Goal: Task Accomplishment & Management: Manage account settings

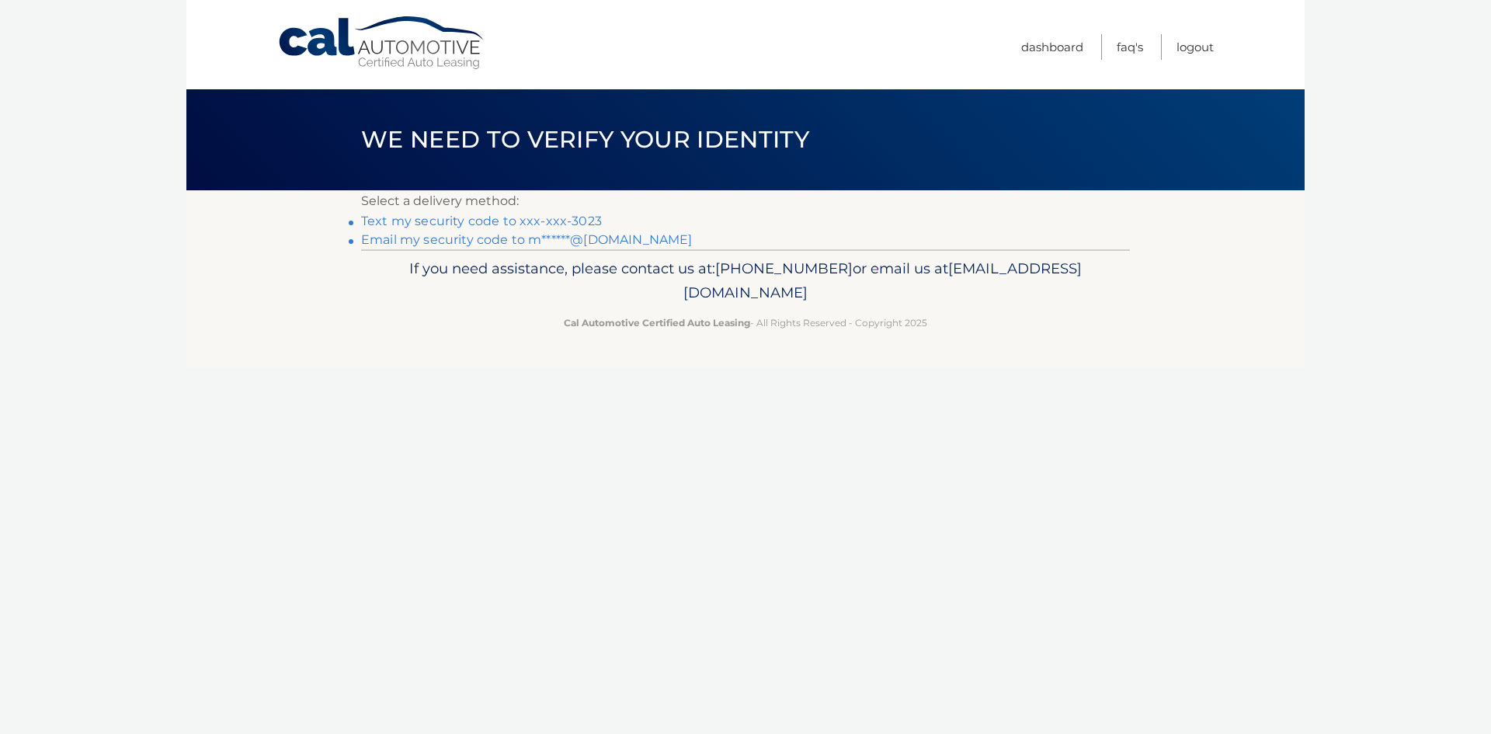
click at [534, 225] on link "Text my security code to xxx-xxx-3023" at bounding box center [481, 221] width 241 height 15
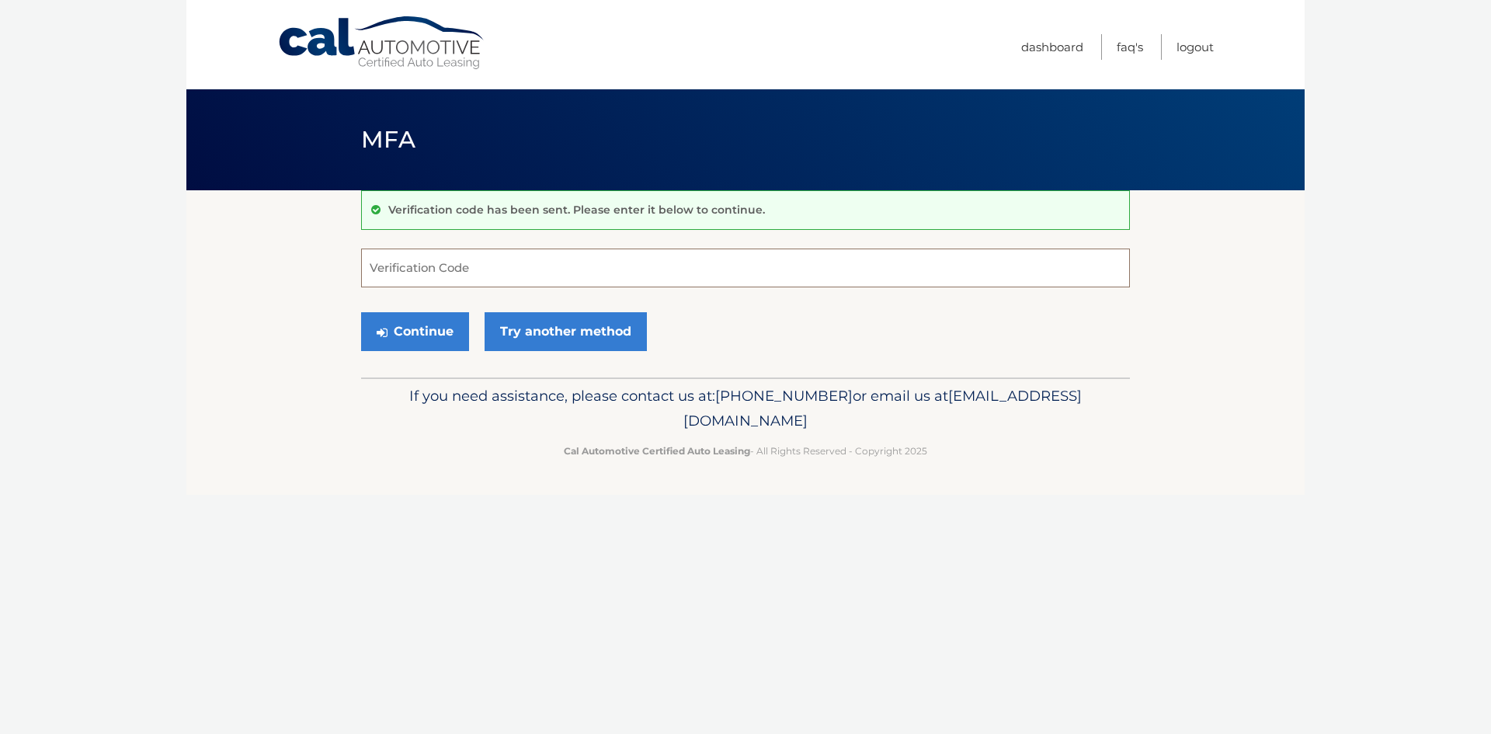
click at [522, 268] on input "Verification Code" at bounding box center [745, 267] width 769 height 39
type input "829100"
click at [392, 338] on button "Continue" at bounding box center [415, 331] width 108 height 39
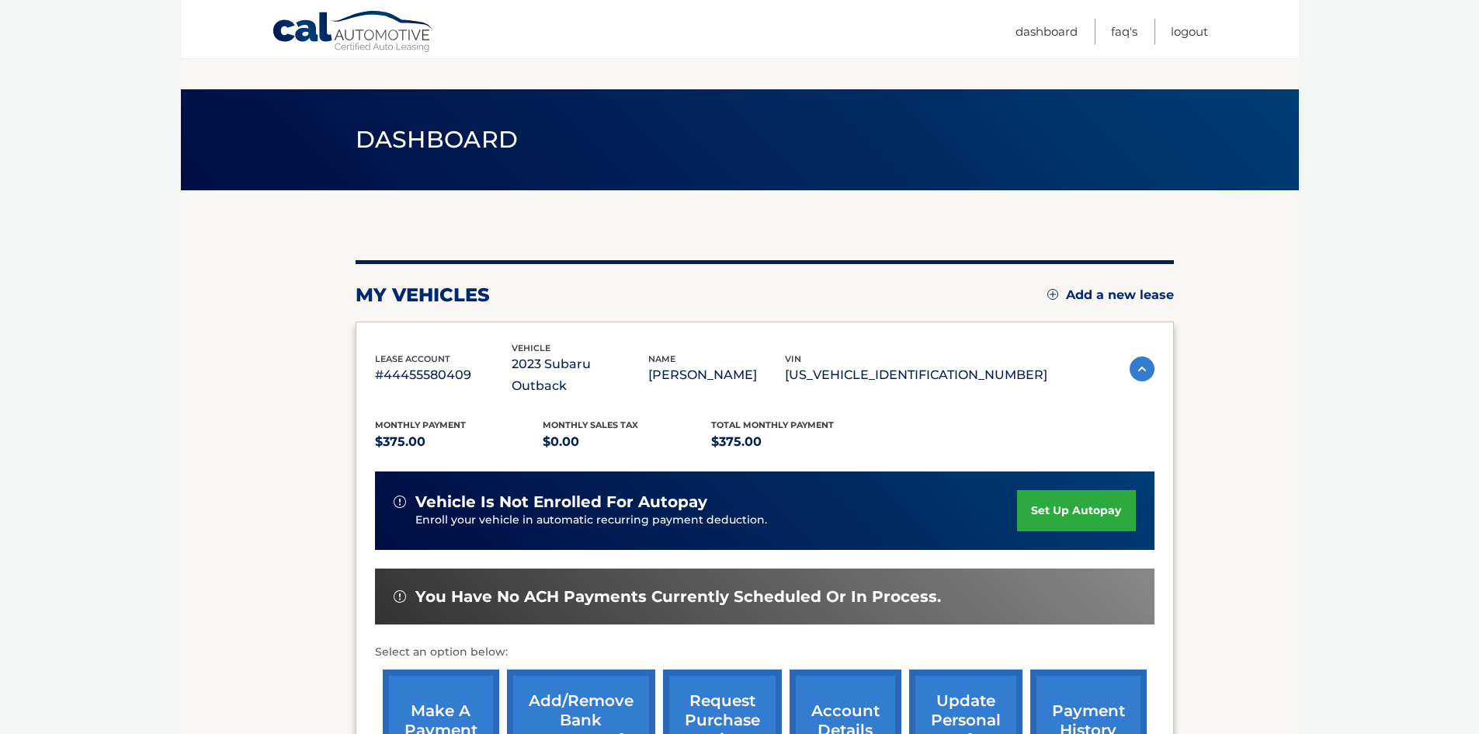
scroll to position [207, 0]
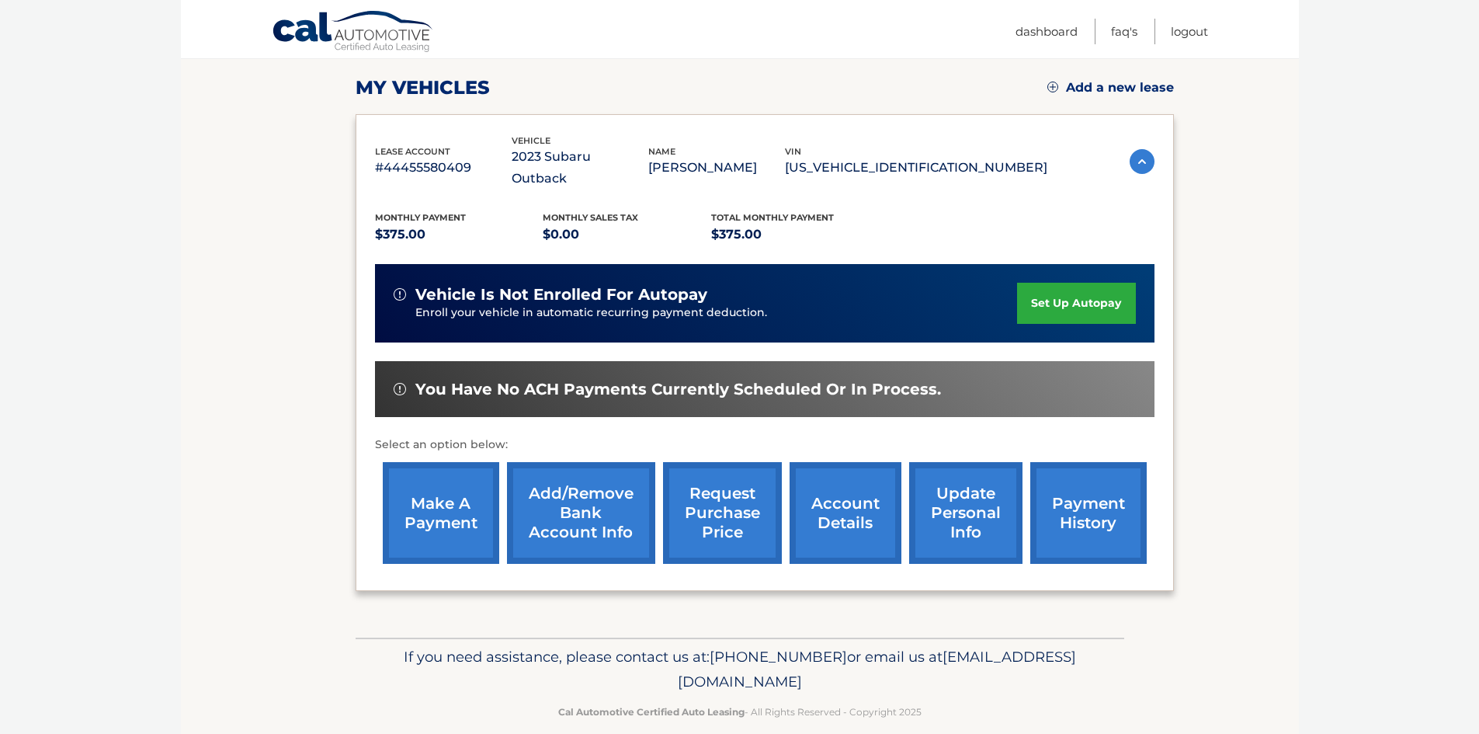
click at [1094, 505] on link "payment history" at bounding box center [1088, 513] width 116 height 102
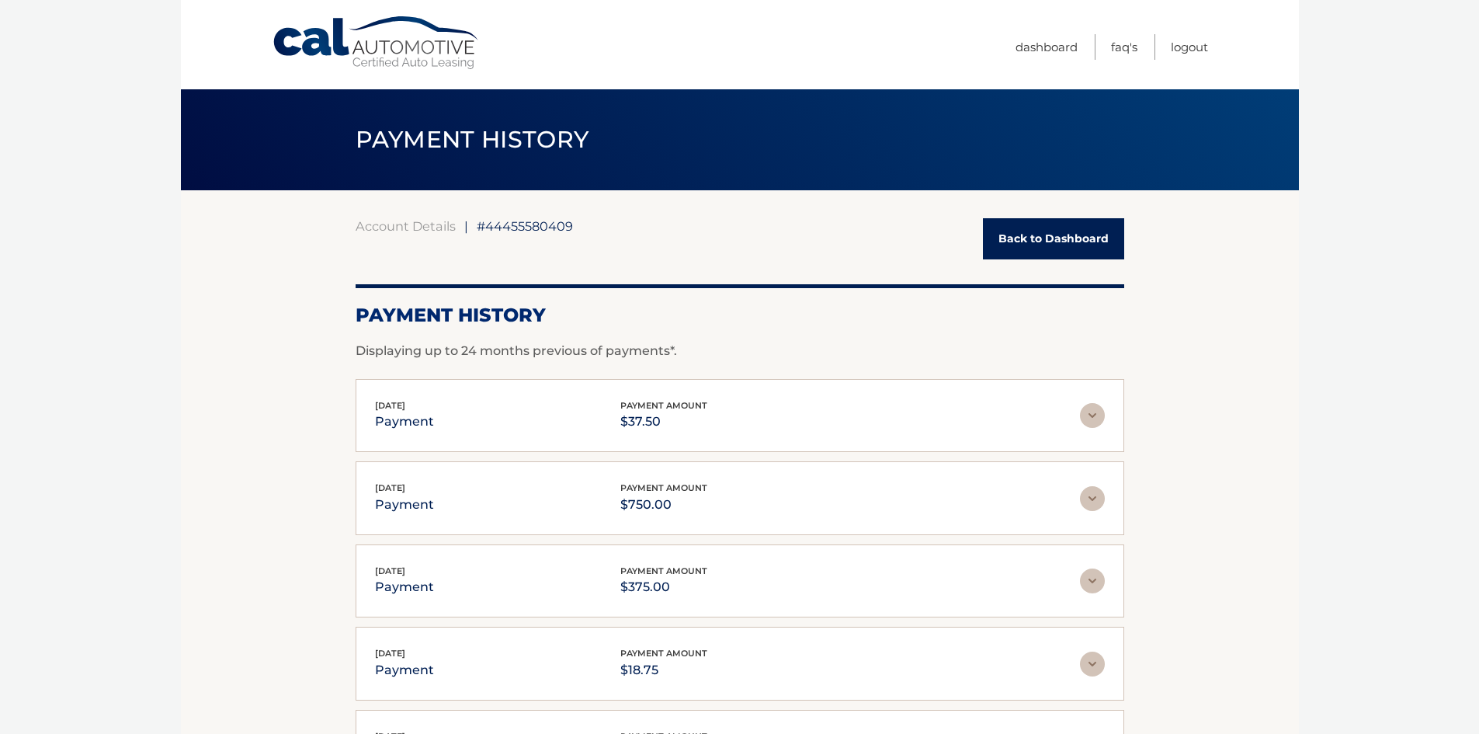
click at [1068, 248] on link "Back to Dashboard" at bounding box center [1053, 238] width 141 height 41
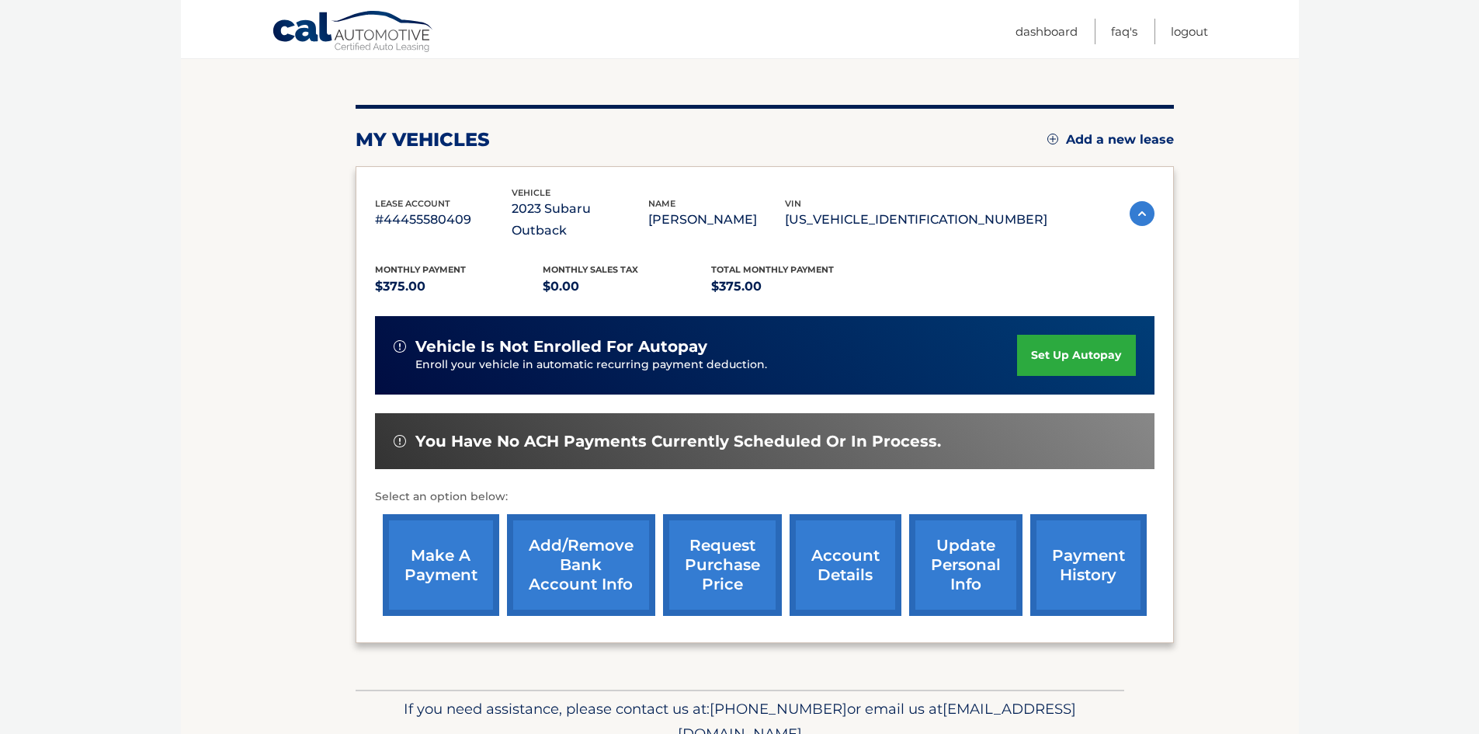
scroll to position [207, 0]
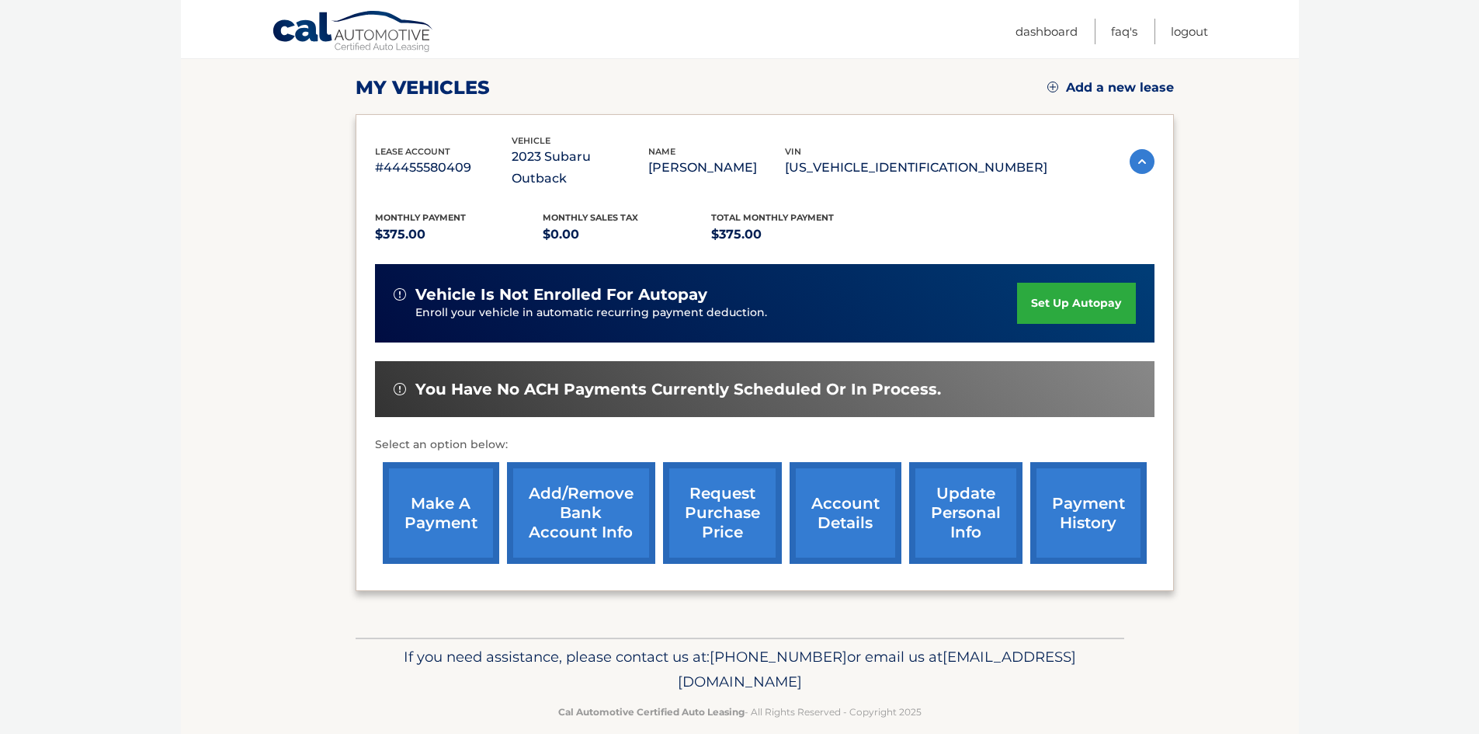
click at [468, 490] on link "make a payment" at bounding box center [441, 513] width 116 height 102
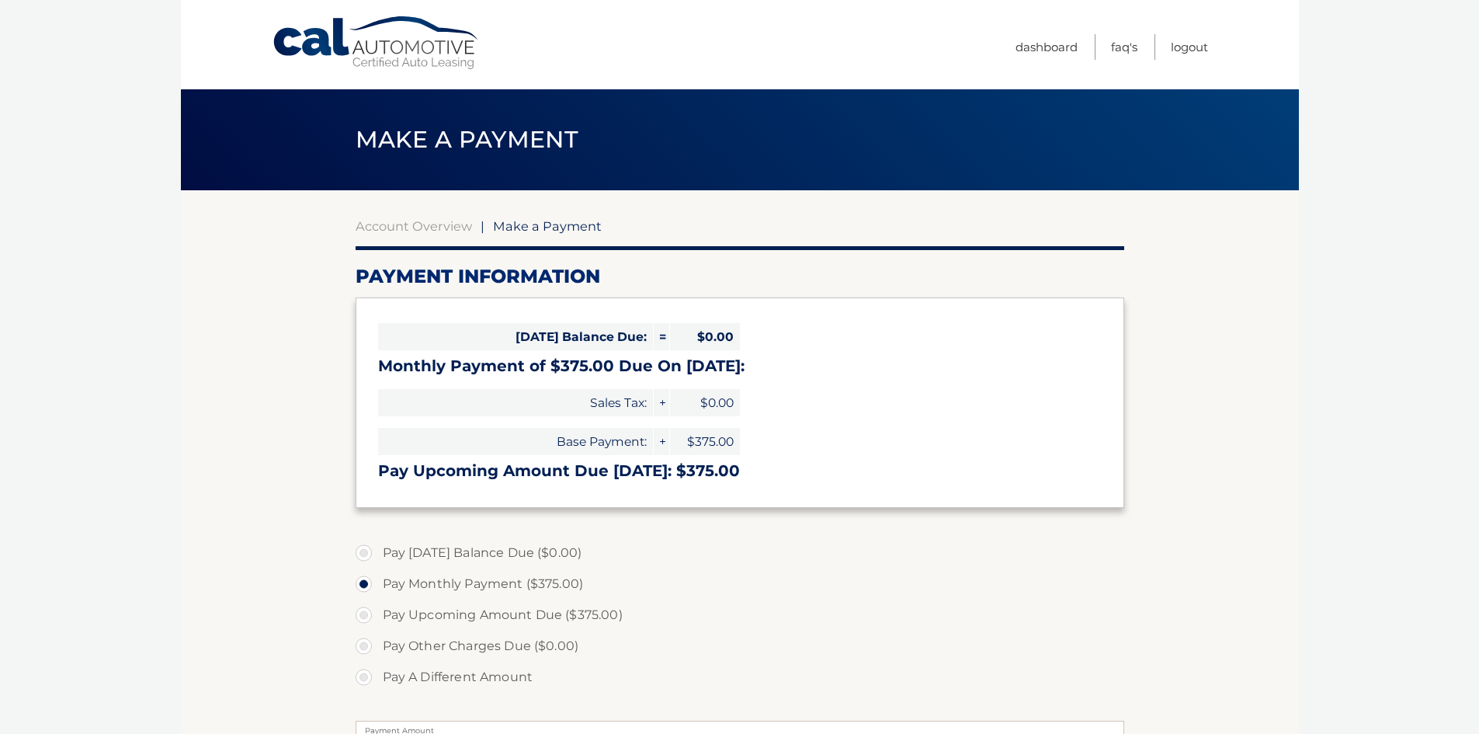
select select "YjFjMzY1YTktYzdiNS00NTAyLWI4MjItNTFjZGZmY2E3NzE3"
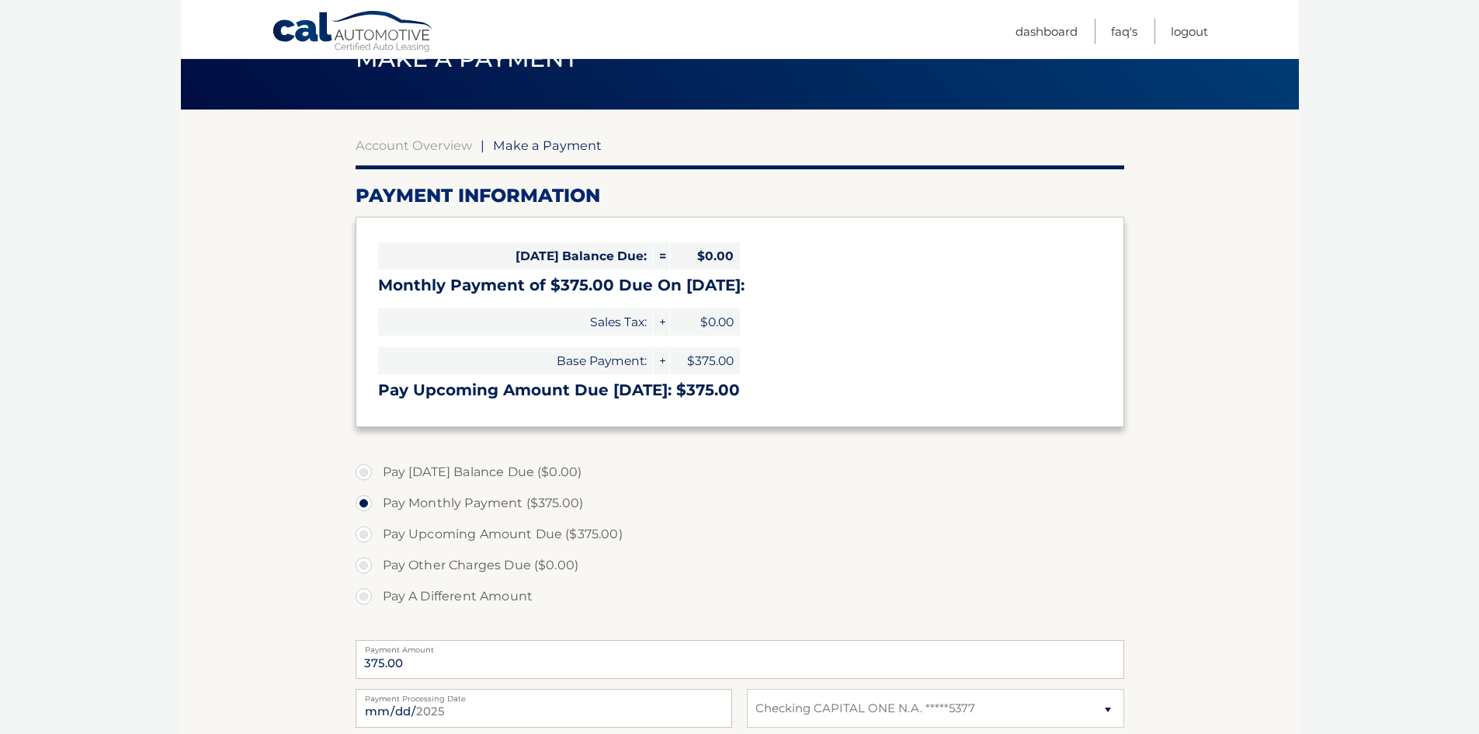
scroll to position [233, 0]
